Goal: Information Seeking & Learning: Stay updated

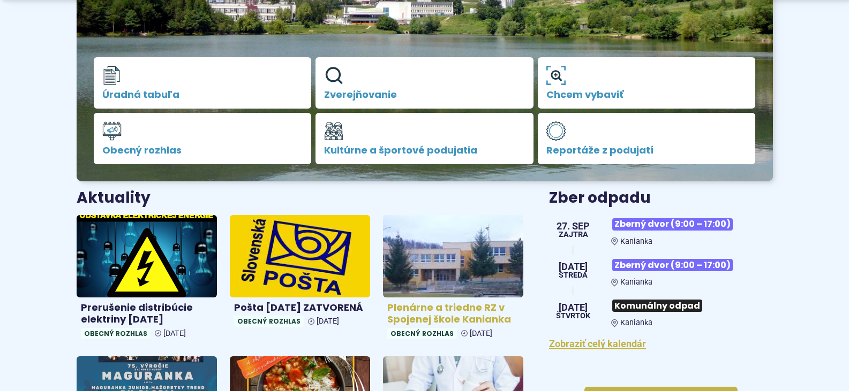
scroll to position [321, 0]
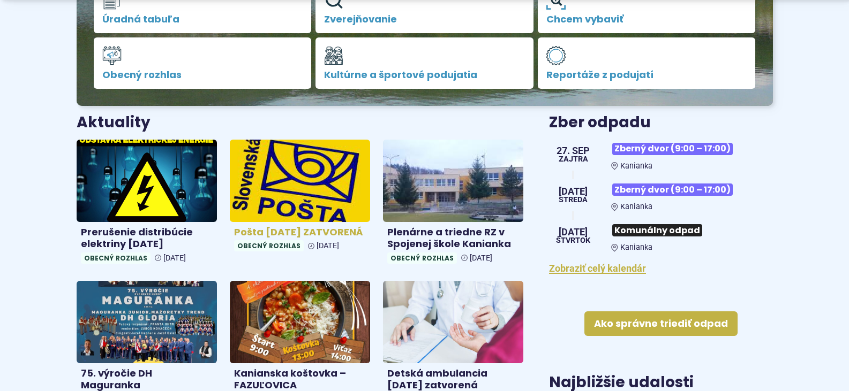
click at [301, 178] on img at bounding box center [300, 180] width 162 height 95
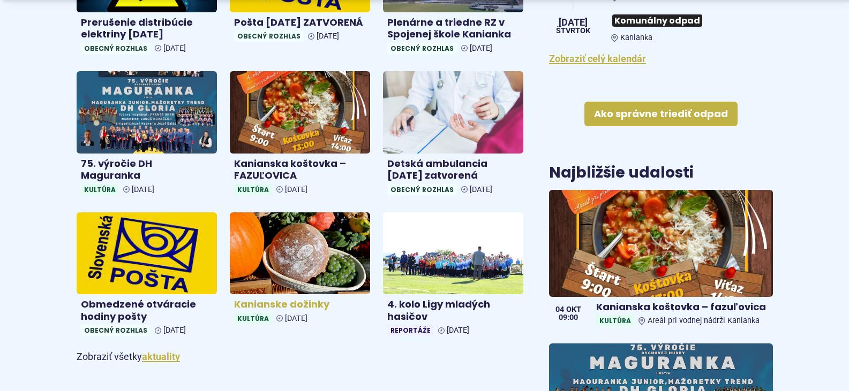
scroll to position [535, 0]
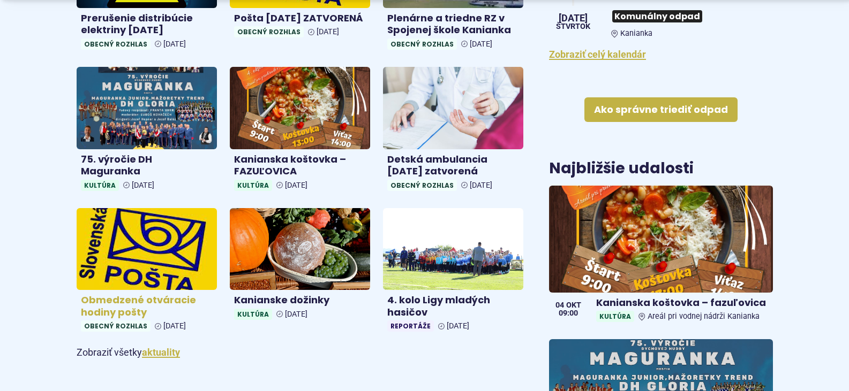
click at [175, 271] on img at bounding box center [147, 249] width 162 height 95
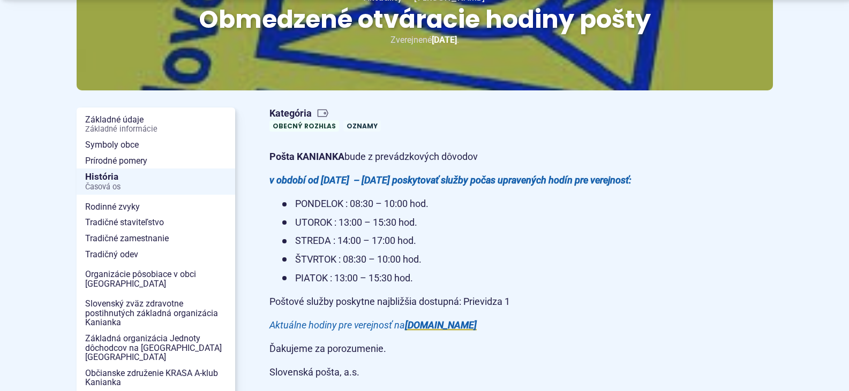
scroll to position [161, 0]
